Goal: Entertainment & Leisure: Consume media (video, audio)

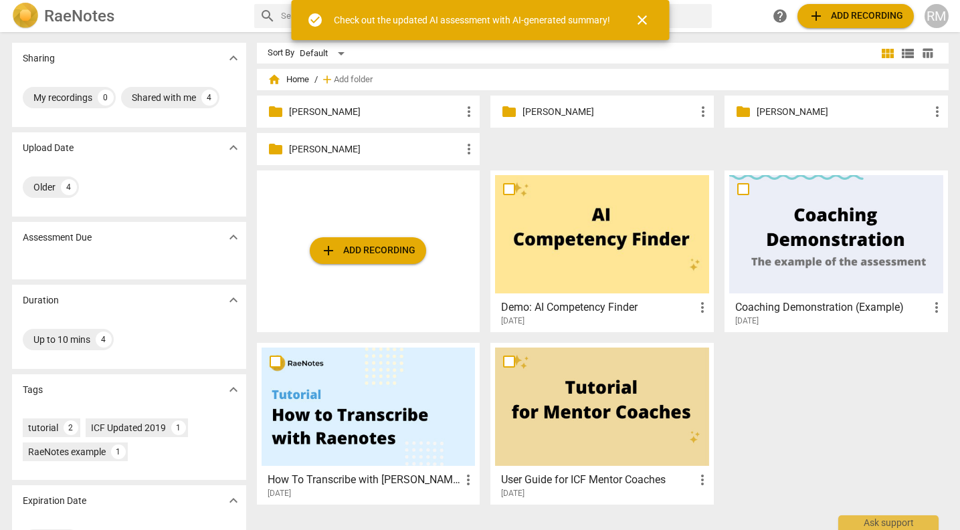
click at [592, 108] on p "[PERSON_NAME]" at bounding box center [608, 112] width 173 height 14
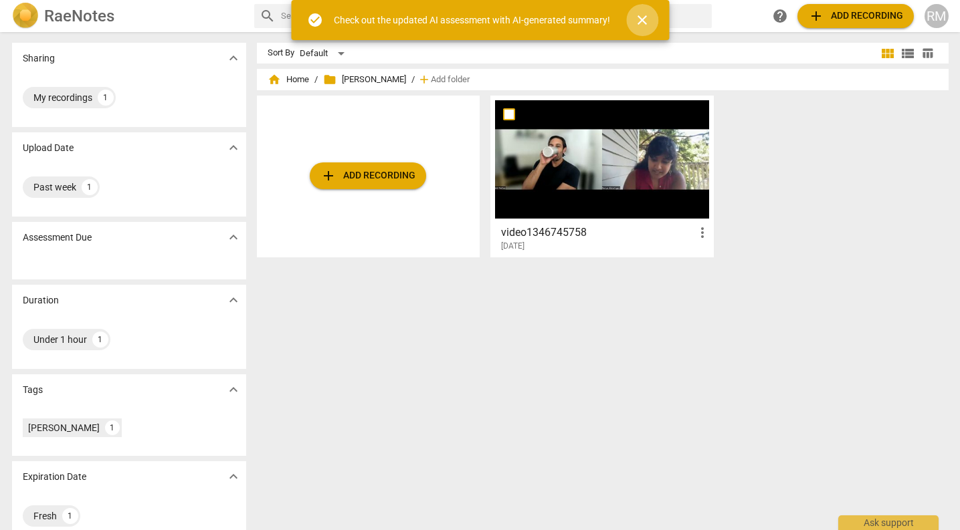
click at [640, 16] on span "close" at bounding box center [642, 20] width 16 height 16
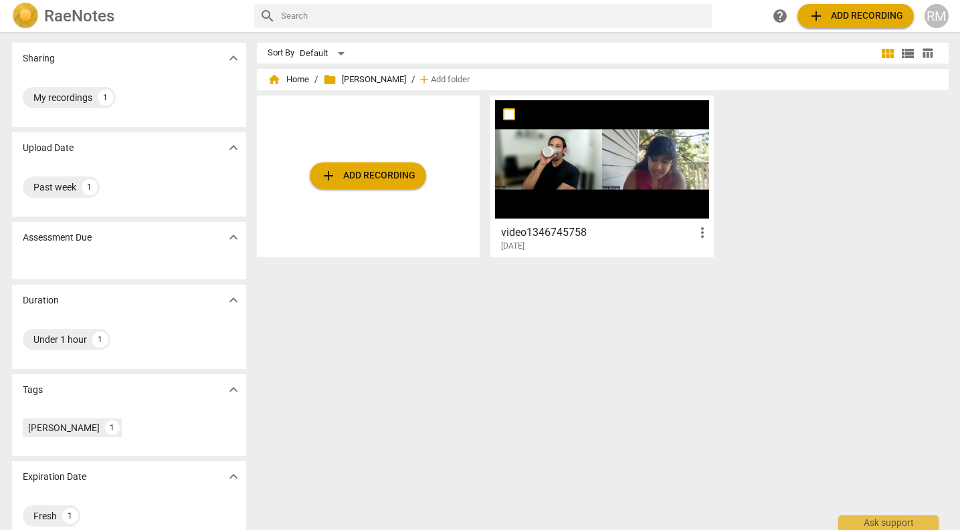
click at [613, 173] on div at bounding box center [602, 159] width 214 height 118
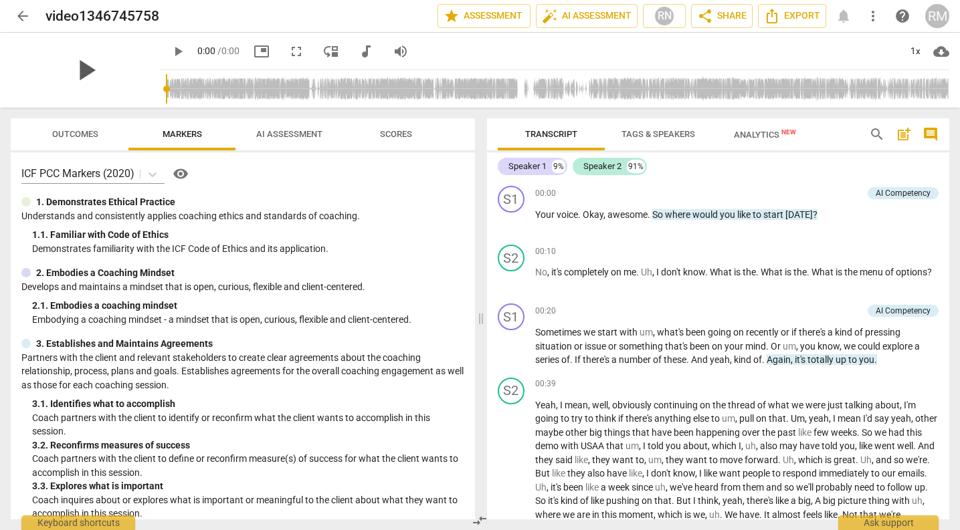
click at [77, 68] on span "play_arrow" at bounding box center [85, 70] width 35 height 35
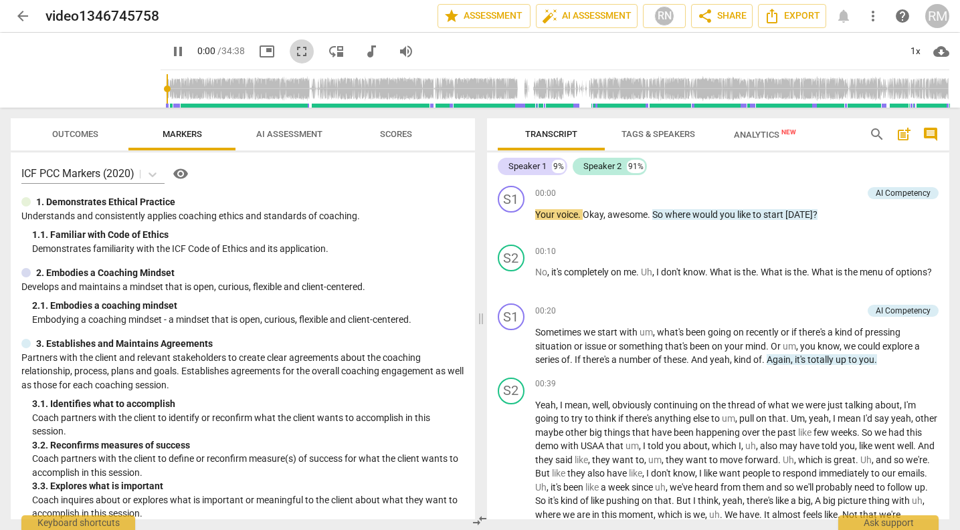
click at [294, 50] on span "fullscreen" at bounding box center [302, 51] width 16 height 16
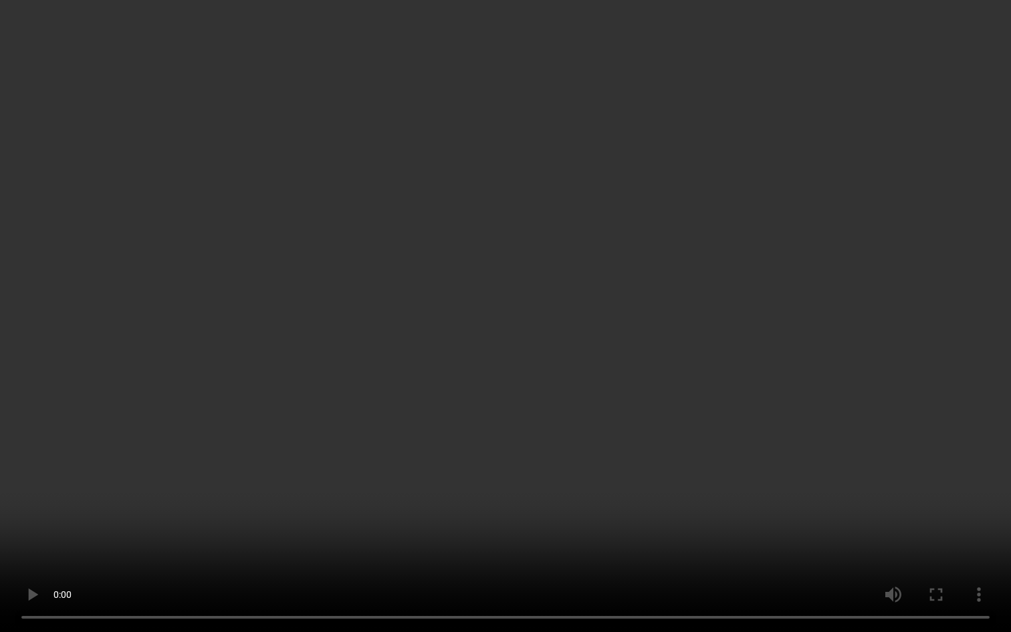
click at [411, 412] on video at bounding box center [505, 316] width 1011 height 632
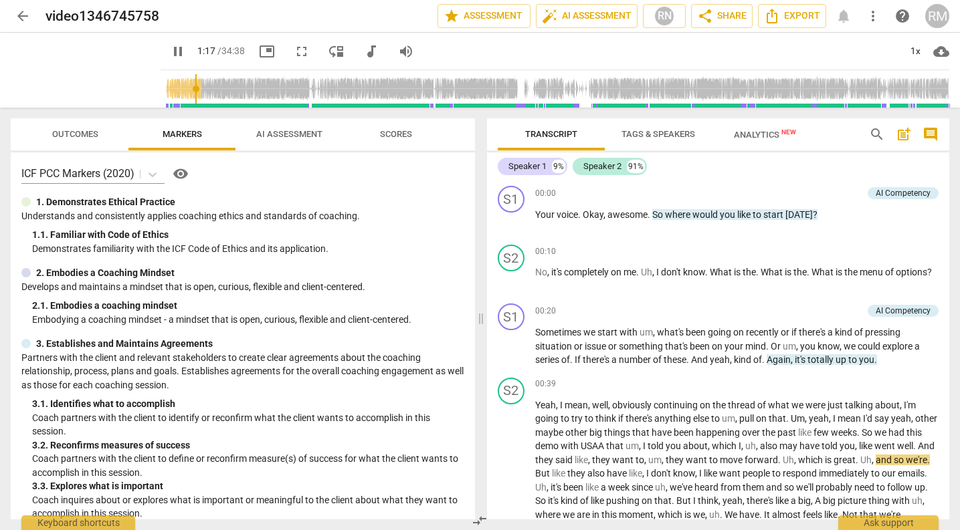
click at [296, 53] on span "fullscreen" at bounding box center [302, 51] width 24 height 16
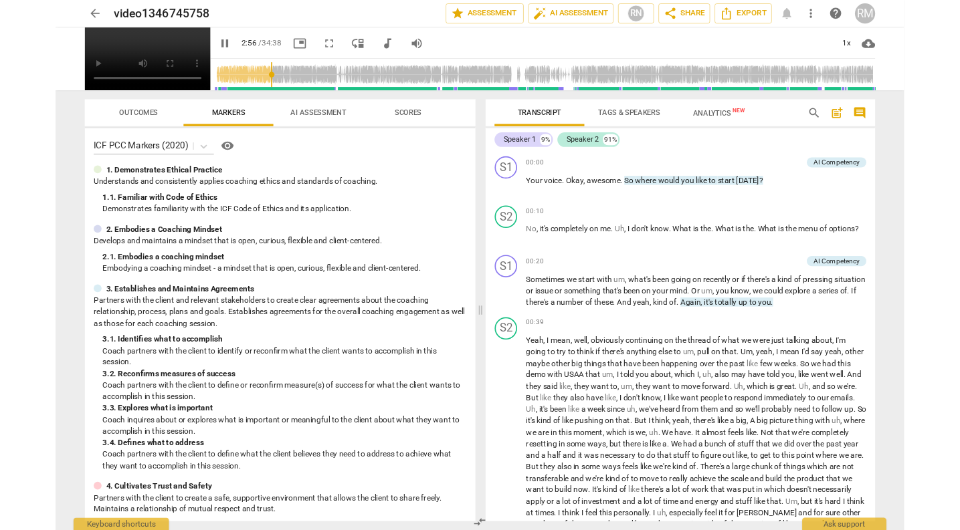
scroll to position [452, 0]
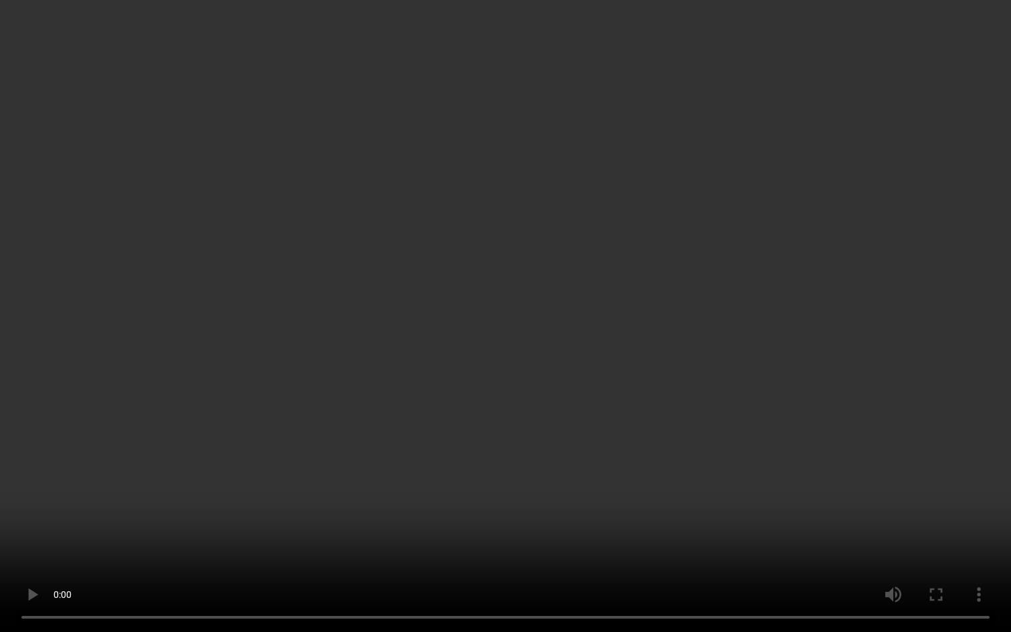
click at [471, 168] on video at bounding box center [505, 316] width 1011 height 632
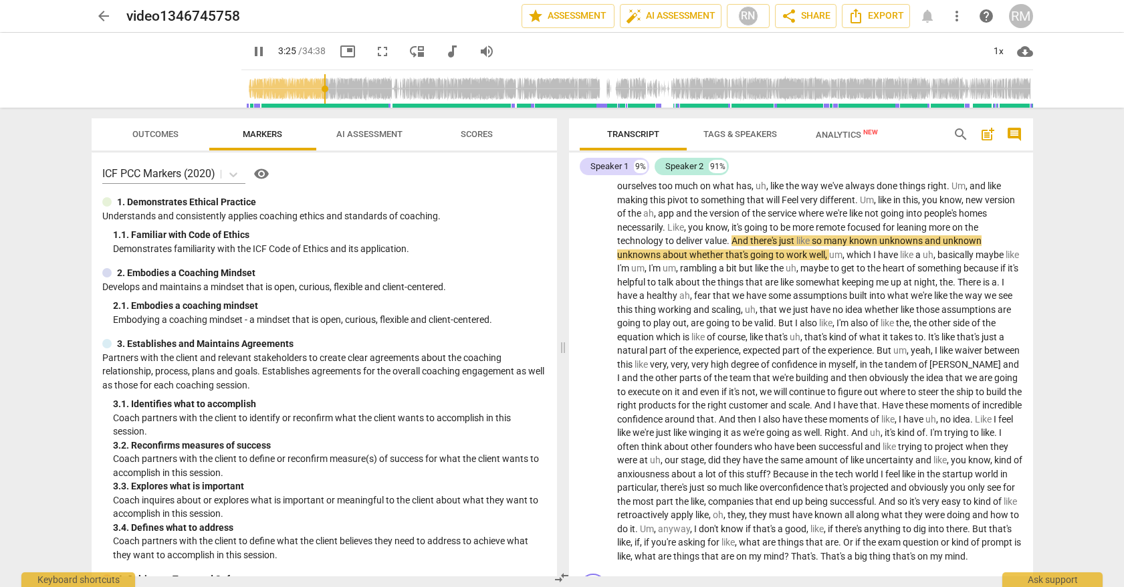
click at [375, 57] on span "fullscreen" at bounding box center [383, 51] width 16 height 16
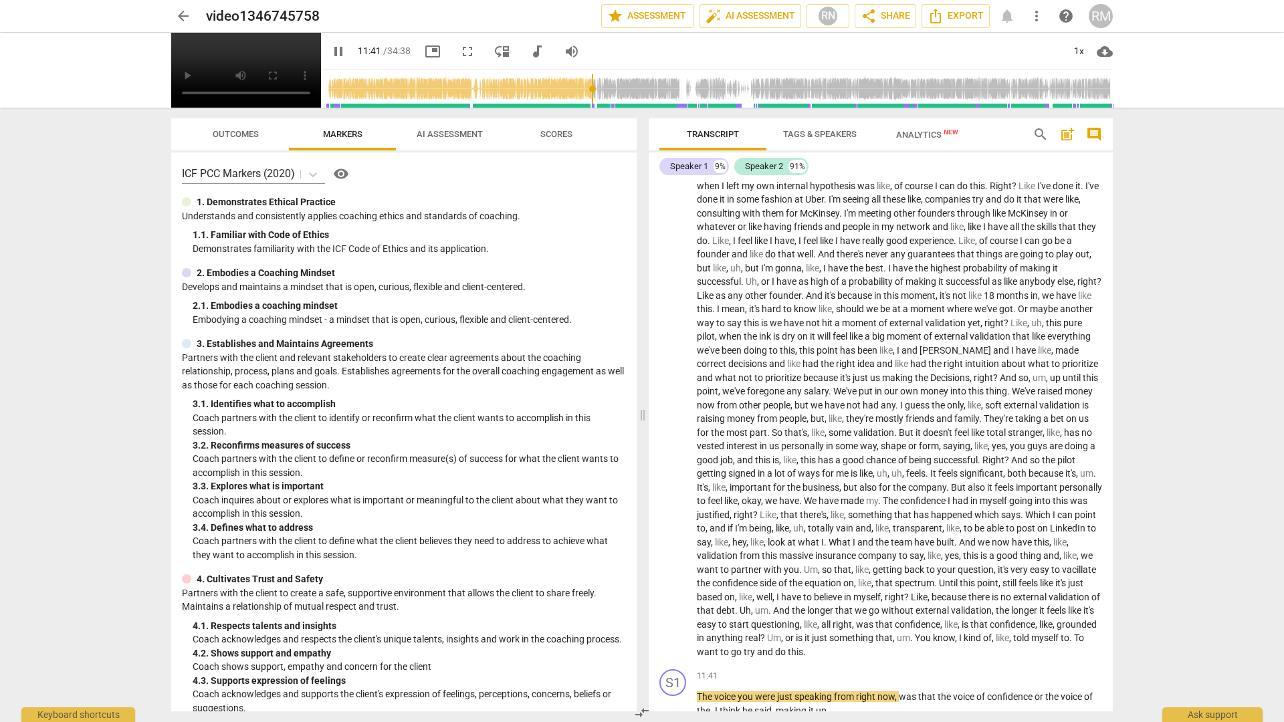
scroll to position [1534, 0]
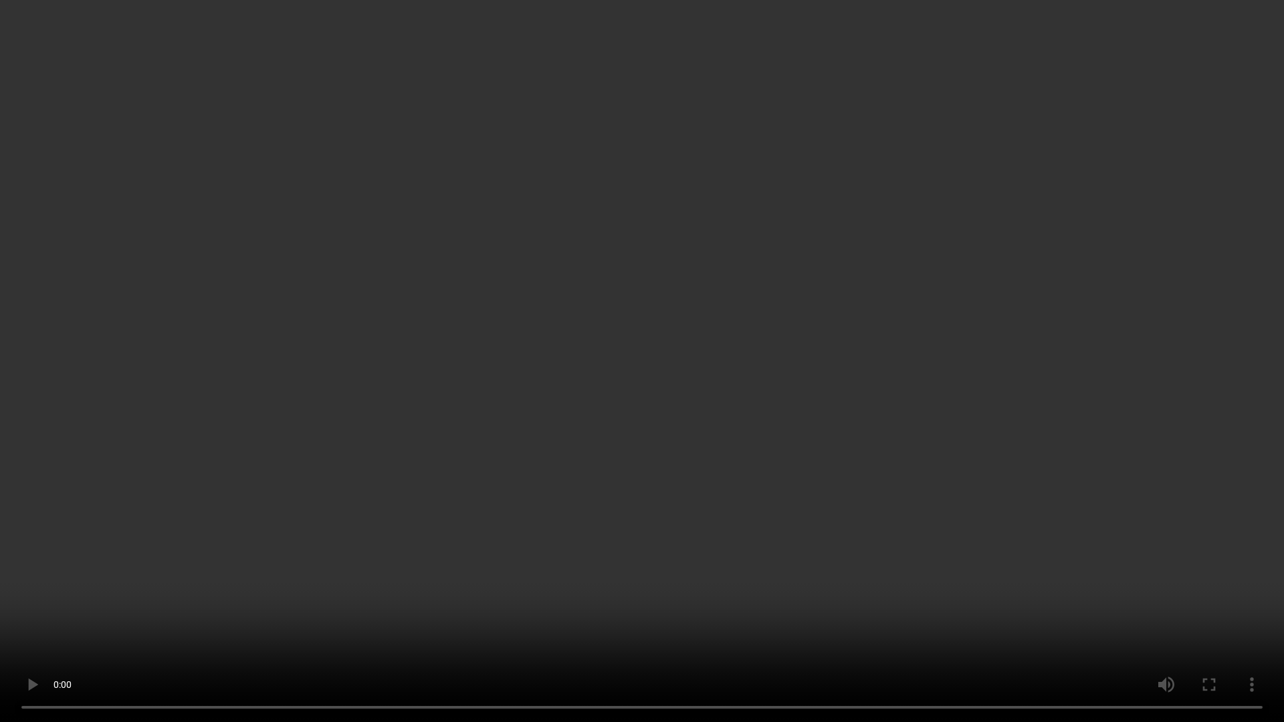
type input "825"
click at [918, 530] on video at bounding box center [642, 361] width 1284 height 722
click at [959, 530] on video at bounding box center [642, 361] width 1284 height 722
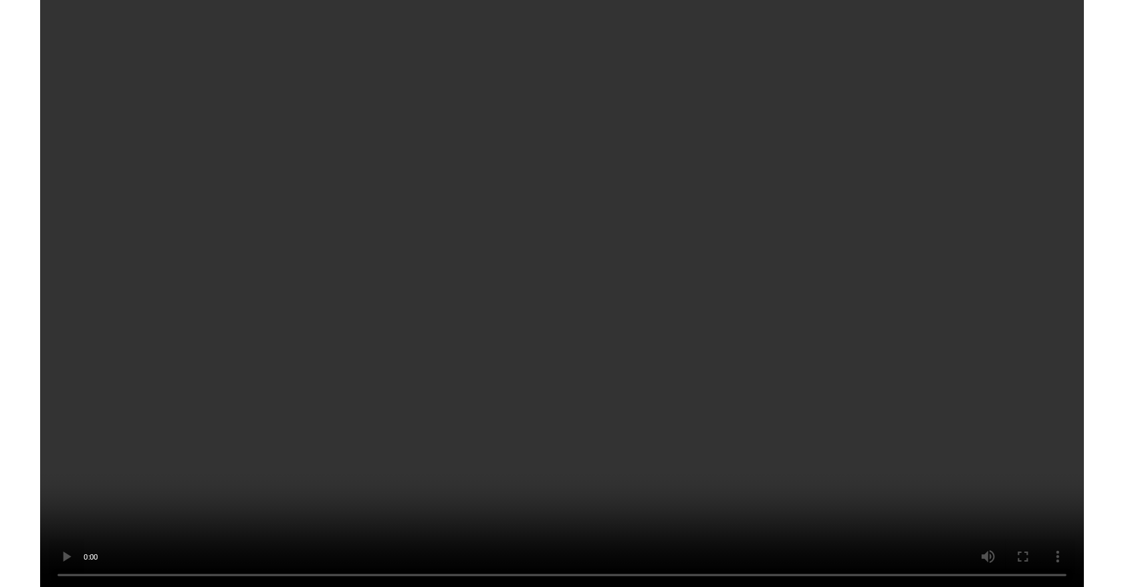
scroll to position [5080, 0]
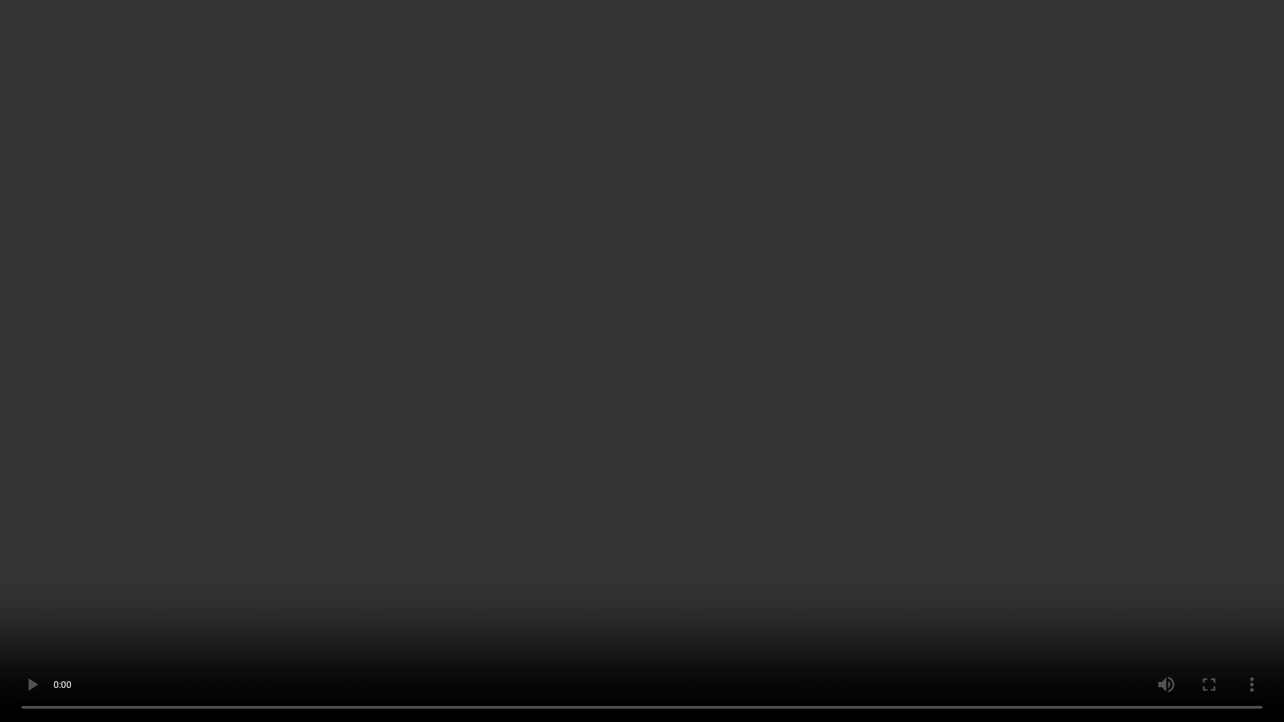
click at [766, 489] on video at bounding box center [642, 361] width 1284 height 722
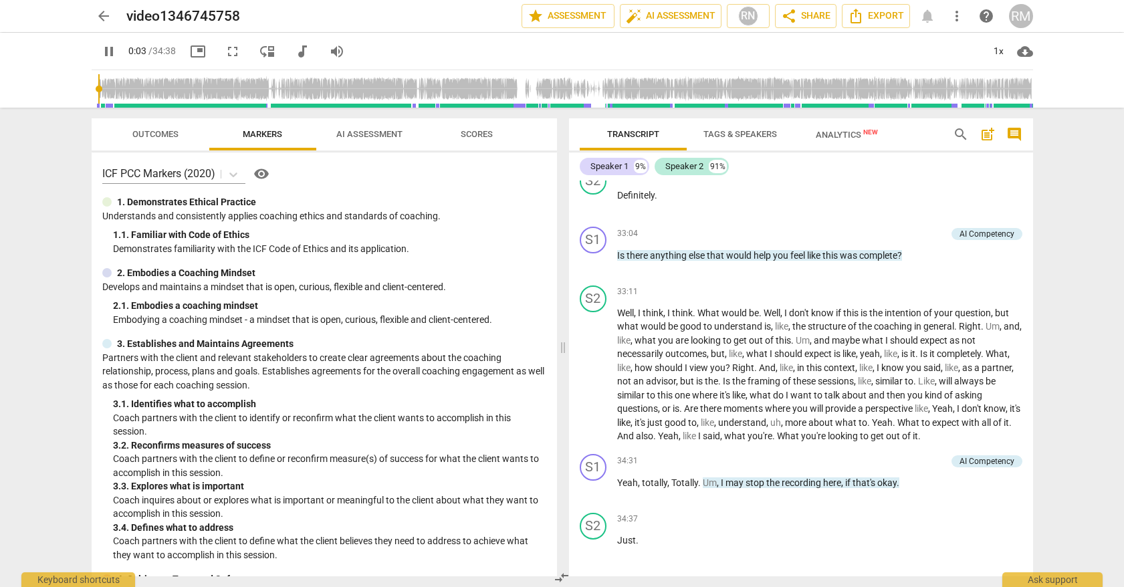
scroll to position [29, 0]
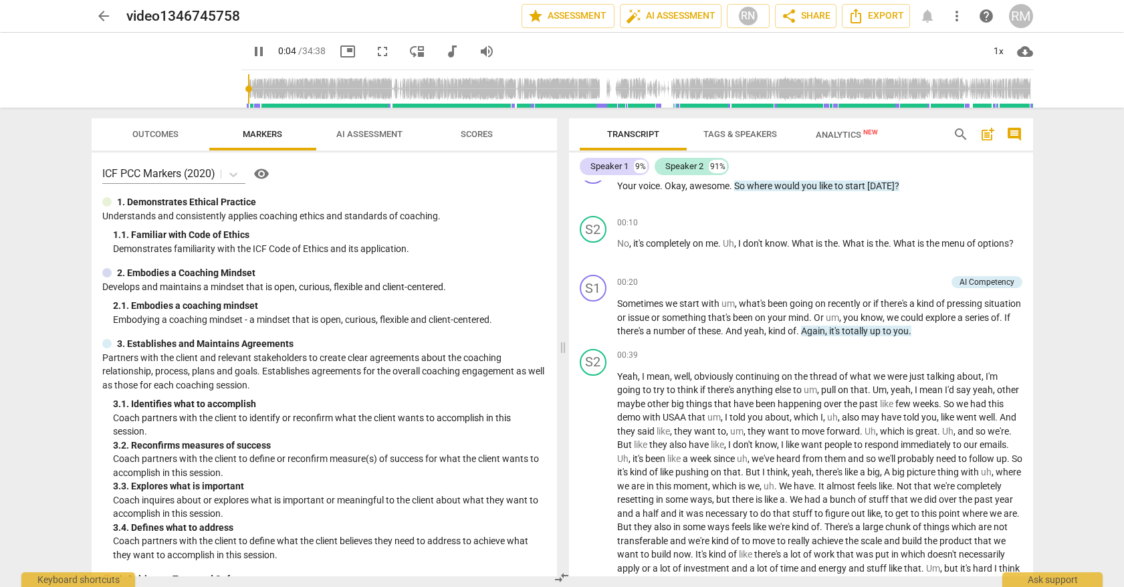
click at [251, 54] on span "pause" at bounding box center [259, 51] width 16 height 16
type input "5"
